Goal: Find specific page/section: Find specific page/section

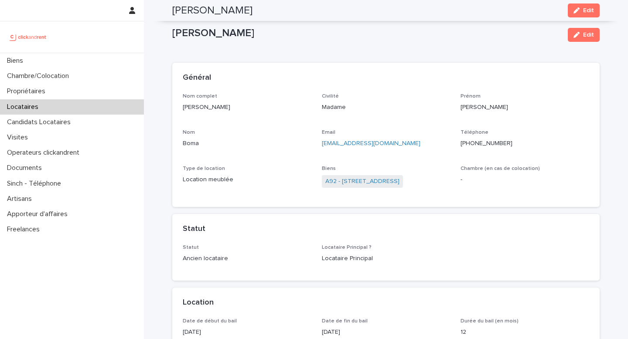
scroll to position [814, 0]
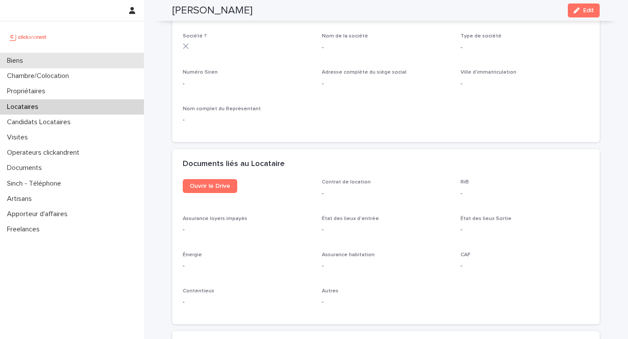
click at [29, 62] on p "Biens" at bounding box center [16, 61] width 27 height 8
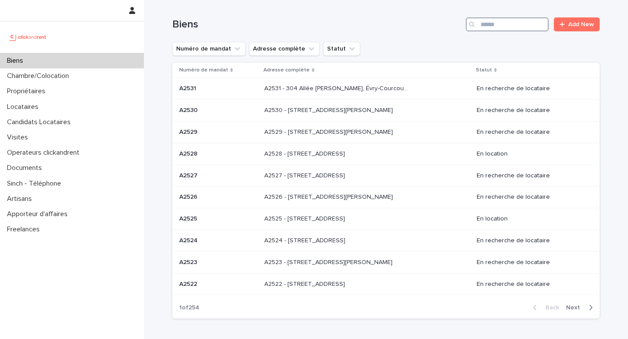
click at [517, 23] on input "Search" at bounding box center [506, 24] width 83 height 14
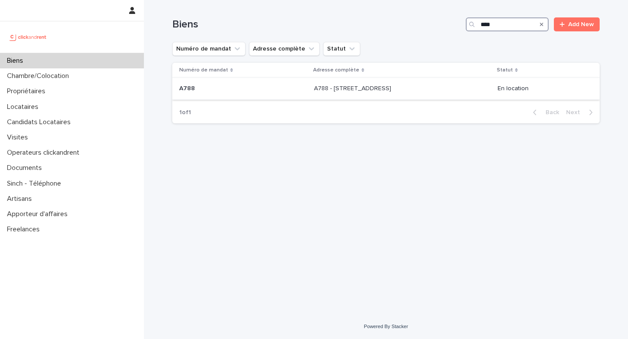
type input "****"
click at [314, 83] on div "A788 - [STREET_ADDRESS] A788 - [STREET_ADDRESS]" at bounding box center [402, 88] width 176 height 14
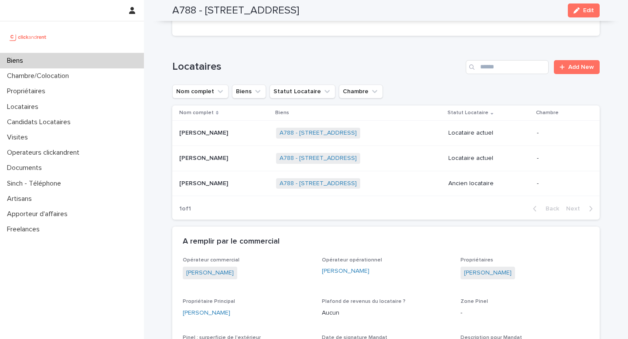
scroll to position [382, 0]
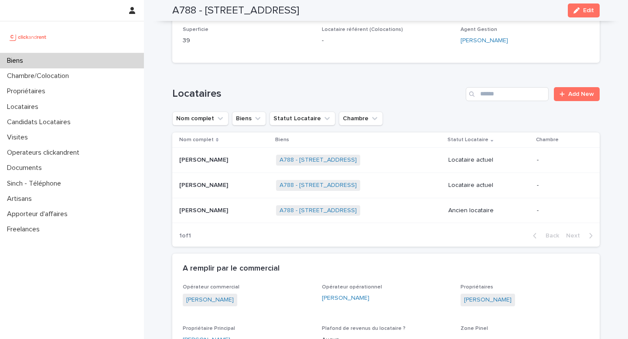
click at [199, 206] on p "[PERSON_NAME]" at bounding box center [204, 209] width 51 height 9
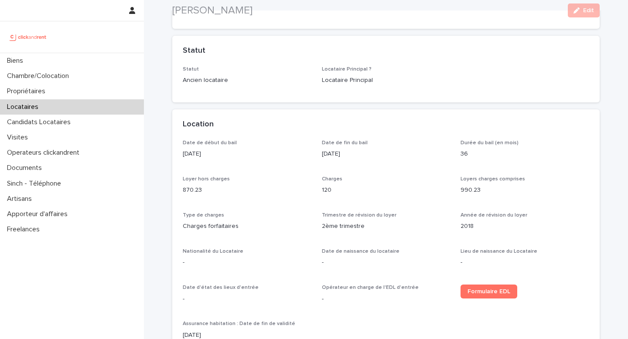
scroll to position [202, 0]
